Goal: Task Accomplishment & Management: Complete application form

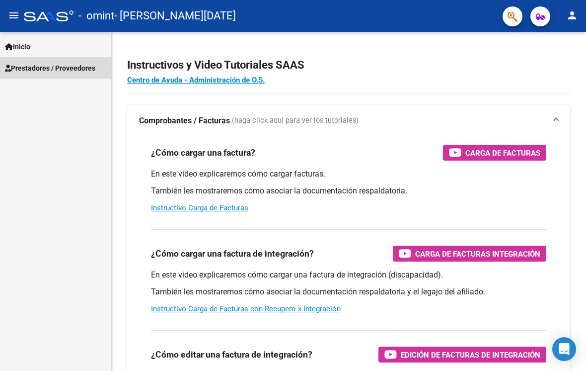
click at [29, 73] on span "Prestadores / Proveedores" at bounding box center [50, 68] width 90 height 11
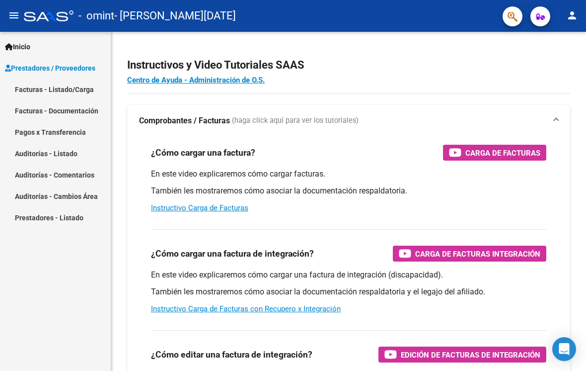
click at [29, 64] on span "Prestadores / Proveedores" at bounding box center [50, 68] width 90 height 11
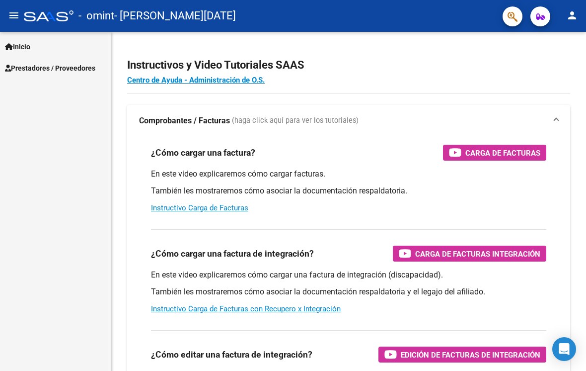
click at [14, 49] on span "Inicio" at bounding box center [17, 46] width 25 height 11
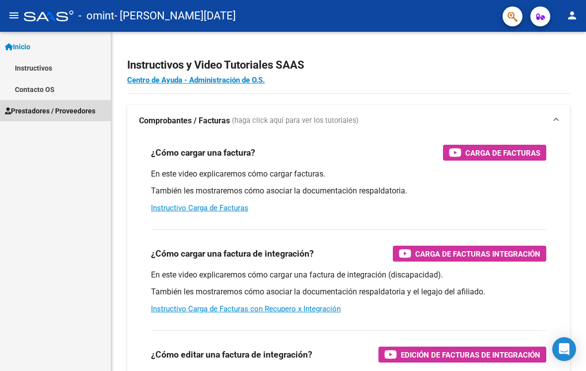
click at [45, 114] on span "Prestadores / Proveedores" at bounding box center [50, 110] width 90 height 11
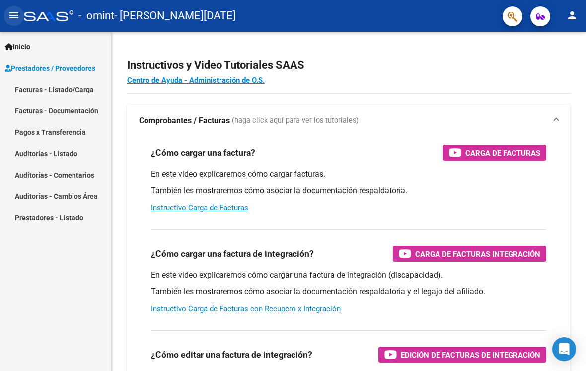
click at [15, 17] on mat-icon "menu" at bounding box center [14, 15] width 12 height 12
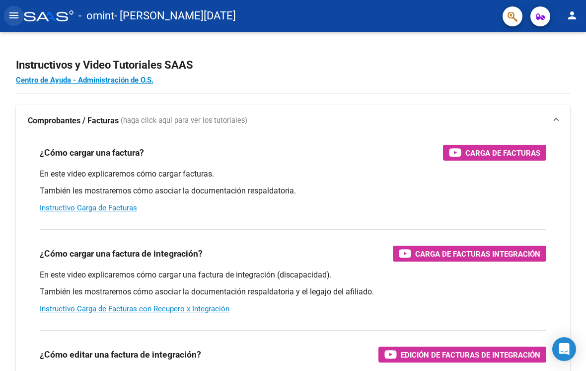
click at [6, 17] on button "menu" at bounding box center [14, 16] width 20 height 20
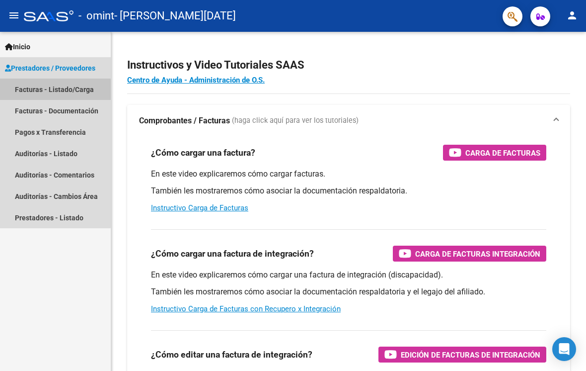
click at [26, 92] on link "Facturas - Listado/Carga" at bounding box center [55, 89] width 111 height 21
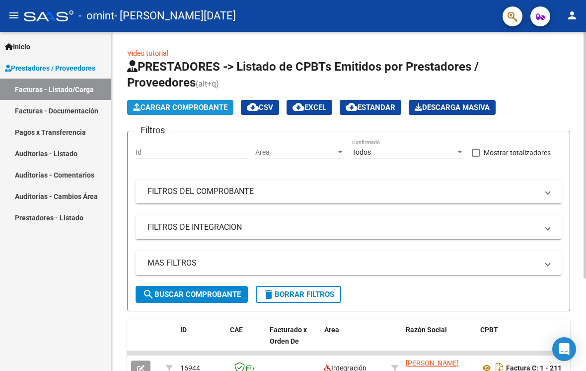
click at [149, 111] on span "Cargar Comprobante" at bounding box center [180, 107] width 94 height 9
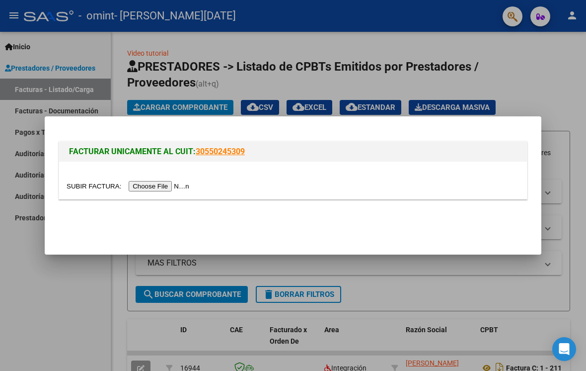
click at [128, 190] on input "file" at bounding box center [130, 186] width 126 height 10
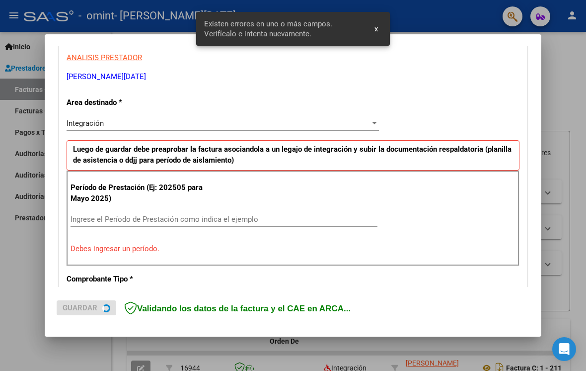
scroll to position [200, 0]
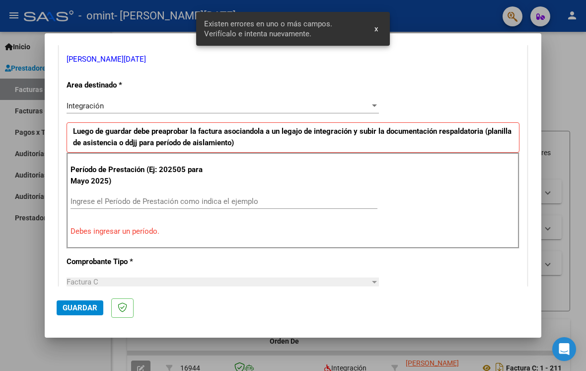
click at [275, 197] on input "Ingrese el Período de Prestación como indica el ejemplo" at bounding box center [224, 201] width 307 height 9
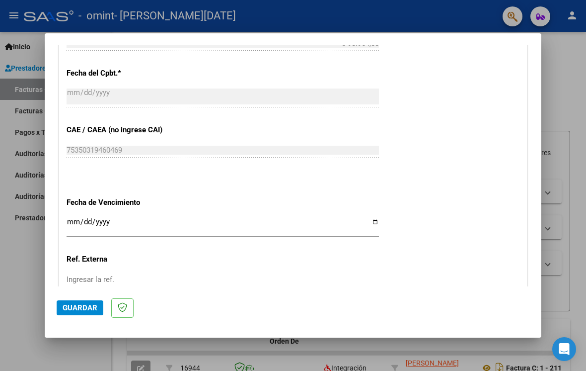
scroll to position [565, 0]
type input "202508"
click at [81, 217] on input "Ingresar la fecha" at bounding box center [223, 225] width 313 height 16
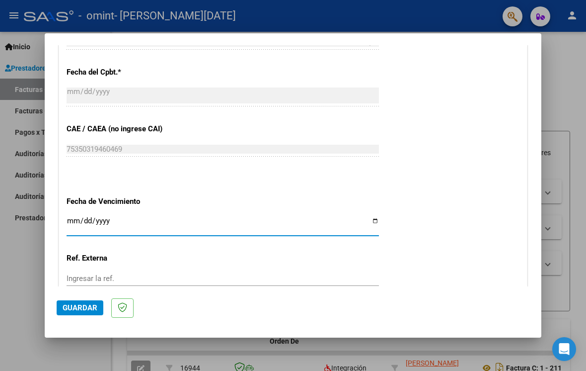
type input "[DATE]"
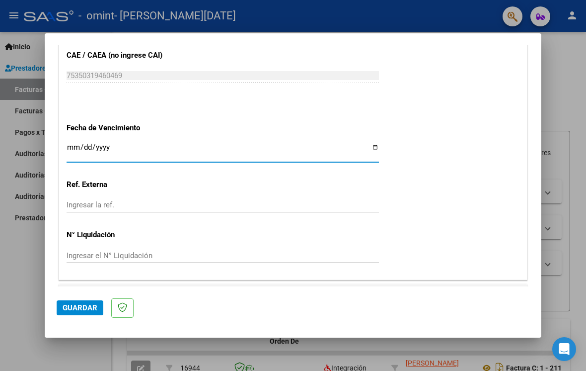
scroll to position [638, 0]
click at [69, 312] on span "Guardar" at bounding box center [80, 307] width 35 height 9
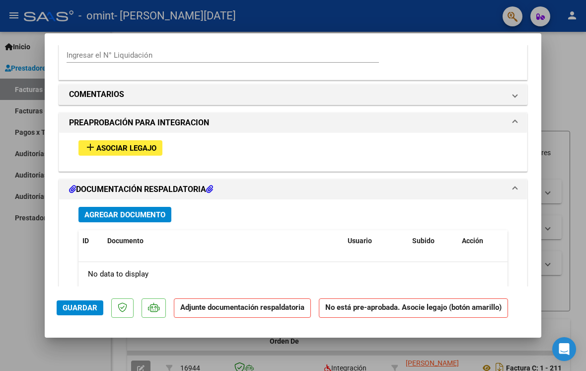
scroll to position [827, 0]
click at [91, 140] on button "add Asociar Legajo" at bounding box center [121, 147] width 84 height 15
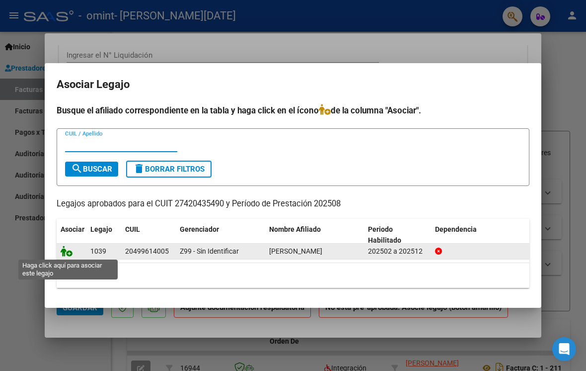
click at [62, 251] on icon at bounding box center [67, 250] width 12 height 11
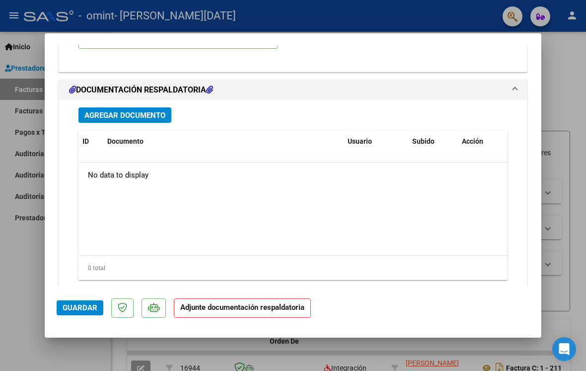
scroll to position [1079, 0]
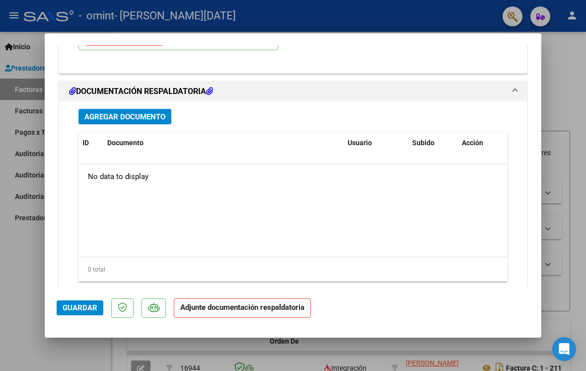
click at [102, 112] on span "Agregar Documento" at bounding box center [124, 116] width 81 height 9
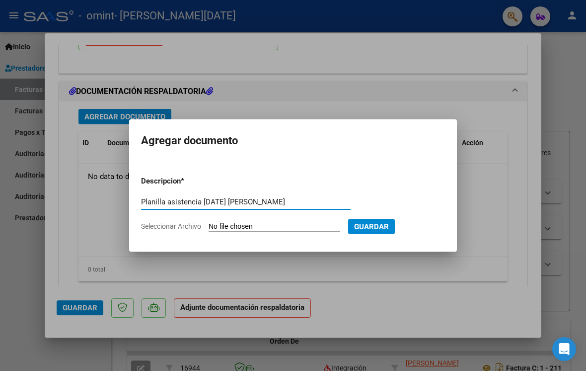
type input "Planilla asistencia [DATE] [PERSON_NAME]"
click at [280, 362] on div at bounding box center [293, 185] width 586 height 371
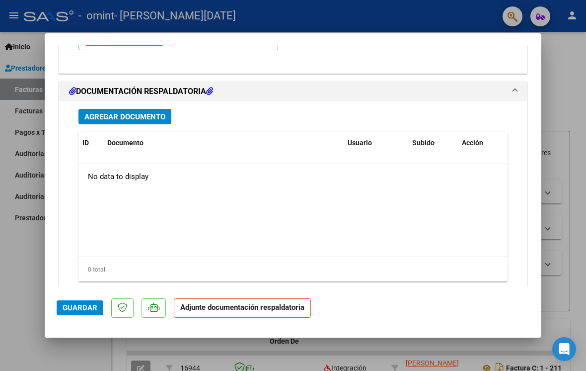
click at [127, 112] on span "Agregar Documento" at bounding box center [124, 116] width 81 height 9
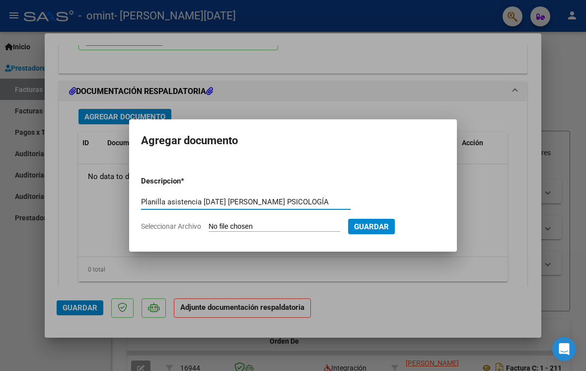
type input "Planilla asistencia [DATE] [PERSON_NAME] PSICOLOGÍA"
click at [256, 230] on input "Seleccionar Archivo" at bounding box center [275, 226] width 132 height 9
type input "C:\fakepath\Planilla [PERSON_NAME][DATE].pdf"
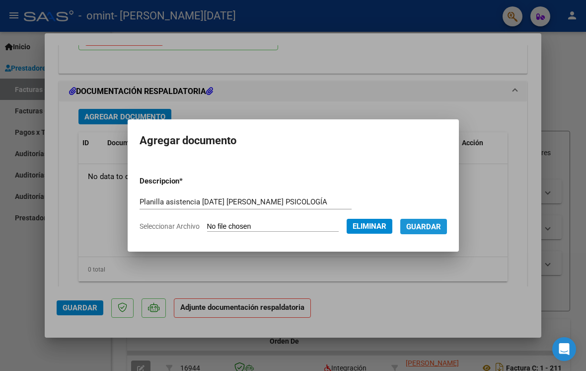
click at [441, 230] on span "Guardar" at bounding box center [424, 226] width 35 height 9
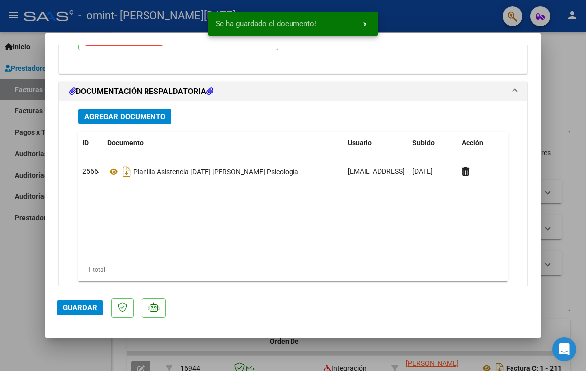
click at [85, 312] on span "Guardar" at bounding box center [80, 307] width 35 height 9
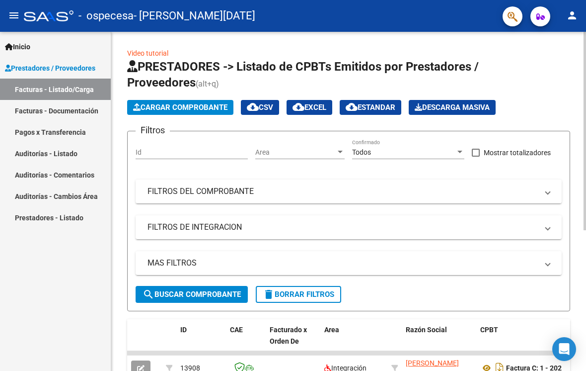
click at [191, 107] on span "Cargar Comprobante" at bounding box center [180, 107] width 94 height 9
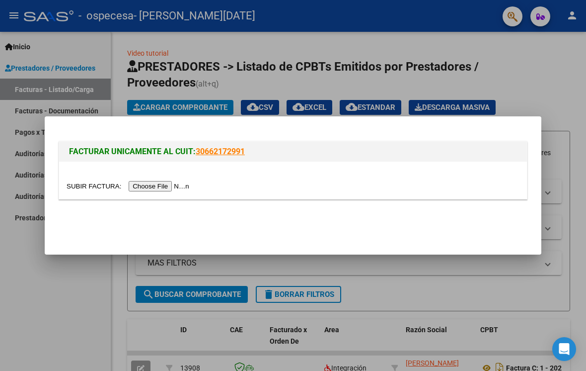
click at [156, 187] on input "file" at bounding box center [130, 186] width 126 height 10
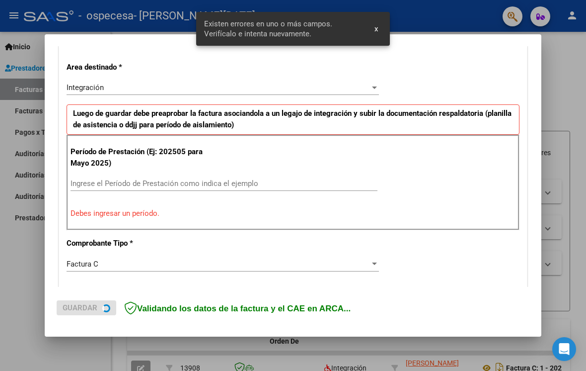
scroll to position [200, 0]
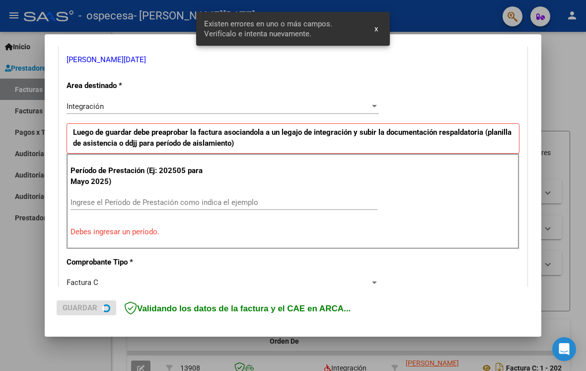
click at [83, 198] on input "Ingrese el Período de Prestación como indica el ejemplo" at bounding box center [224, 202] width 307 height 9
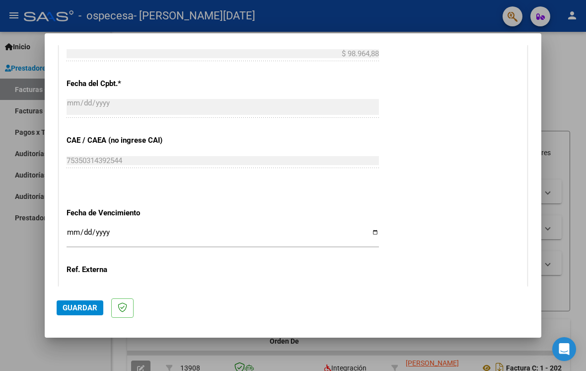
scroll to position [555, 0]
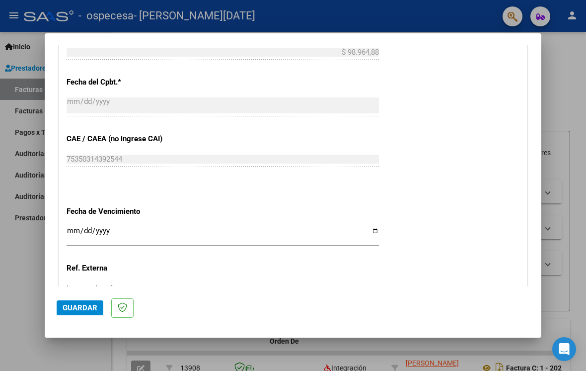
type input "202508"
click at [82, 227] on input "Ingresar la fecha" at bounding box center [223, 235] width 313 height 16
type input "[DATE]"
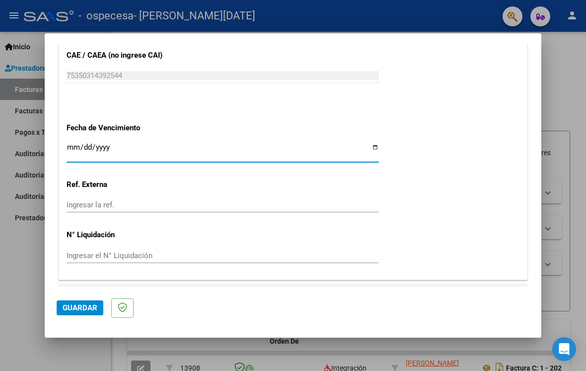
scroll to position [638, 0]
click at [70, 312] on span "Guardar" at bounding box center [80, 307] width 35 height 9
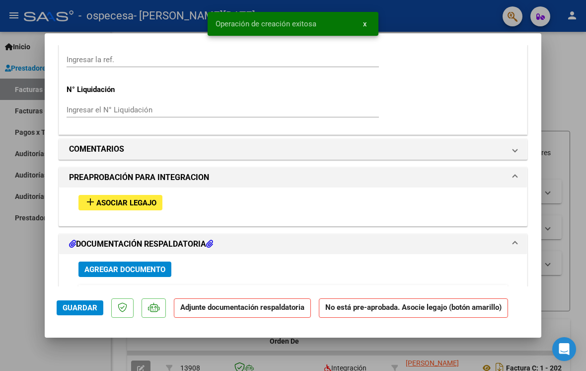
scroll to position [774, 0]
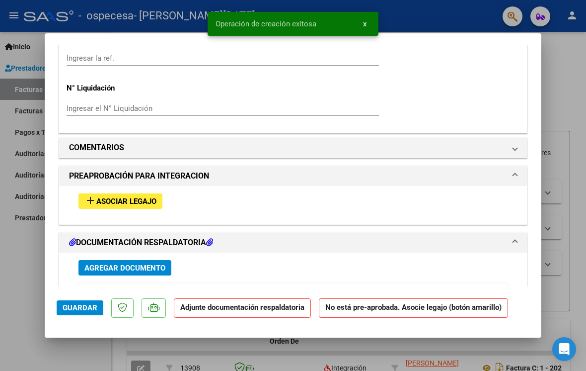
click at [89, 194] on mat-icon "add" at bounding box center [90, 200] width 12 height 12
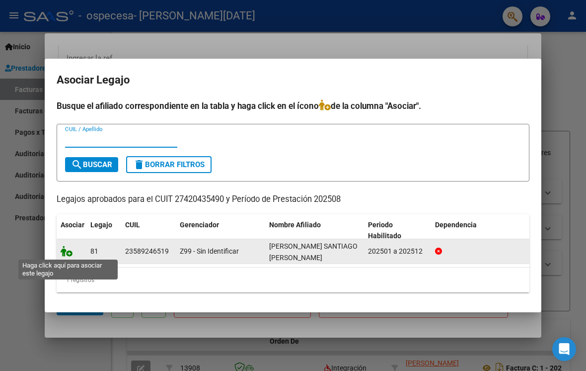
click at [65, 253] on icon at bounding box center [67, 250] width 12 height 11
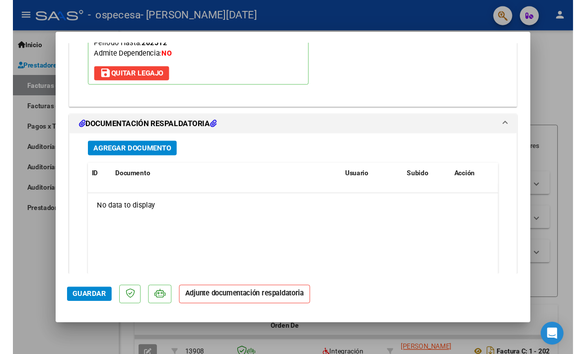
scroll to position [1035, 0]
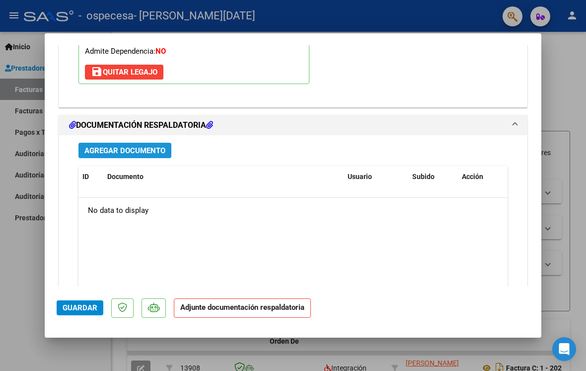
click at [100, 146] on span "Agregar Documento" at bounding box center [124, 150] width 81 height 9
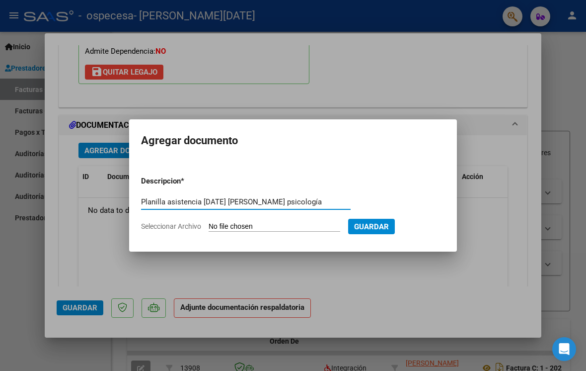
type input "Planilla asistencia AGOSTO 2025 Navarro Santiago psicología"
click at [278, 228] on input "Seleccionar Archivo" at bounding box center [275, 226] width 132 height 9
type input "C:\fakepath\Planilla Santi agosto 25.pdf"
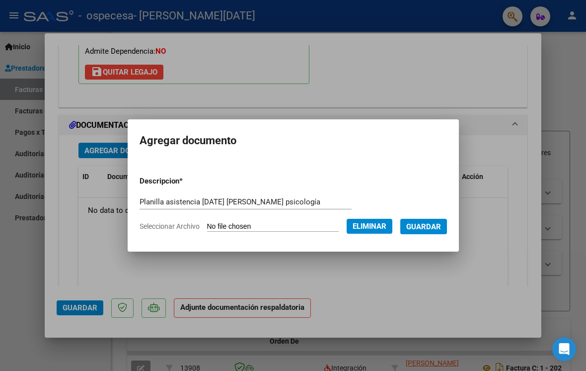
click at [441, 229] on span "Guardar" at bounding box center [424, 226] width 35 height 9
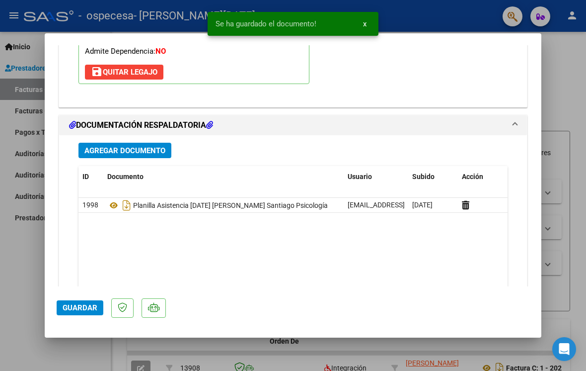
click at [71, 312] on span "Guardar" at bounding box center [80, 307] width 35 height 9
